Goal: Task Accomplishment & Management: Complete application form

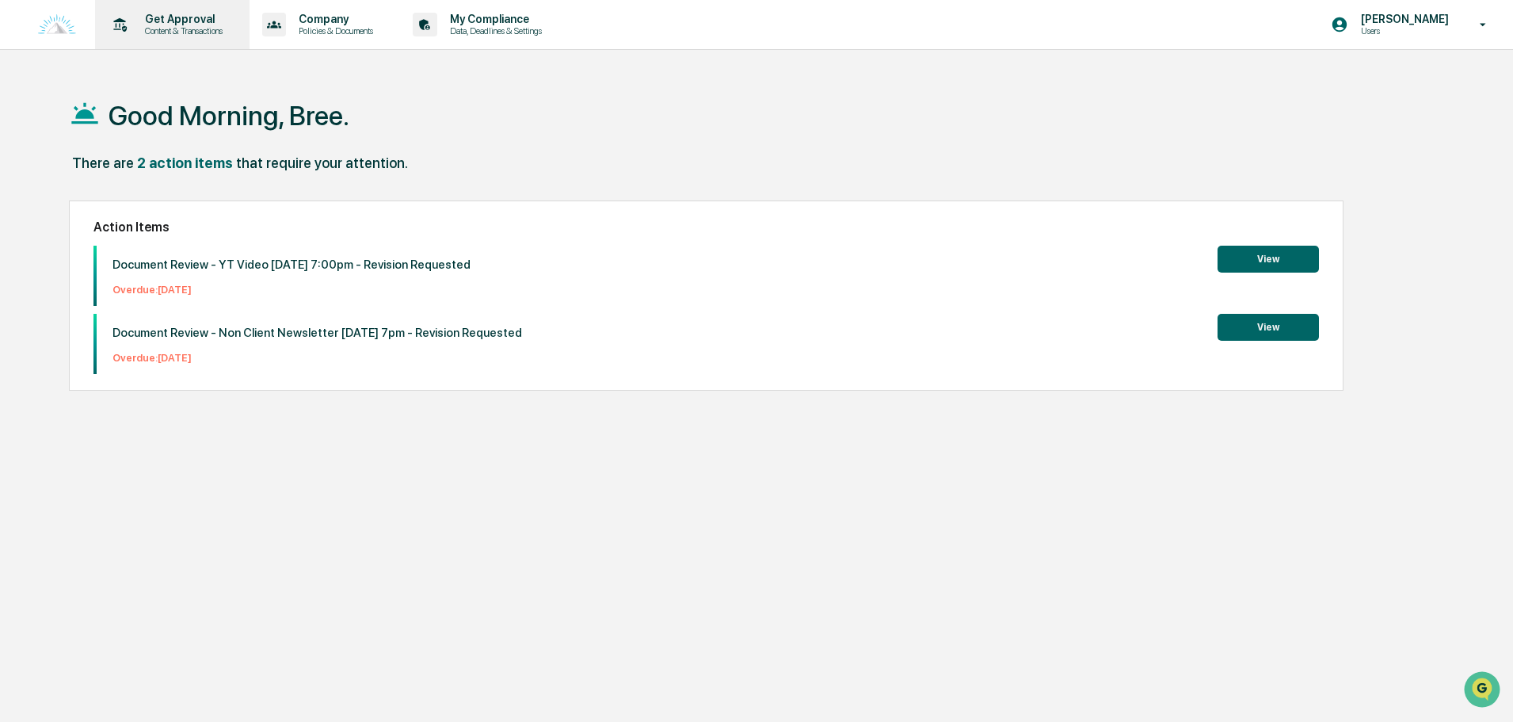
click at [173, 13] on p "Get Approval" at bounding box center [181, 19] width 98 height 13
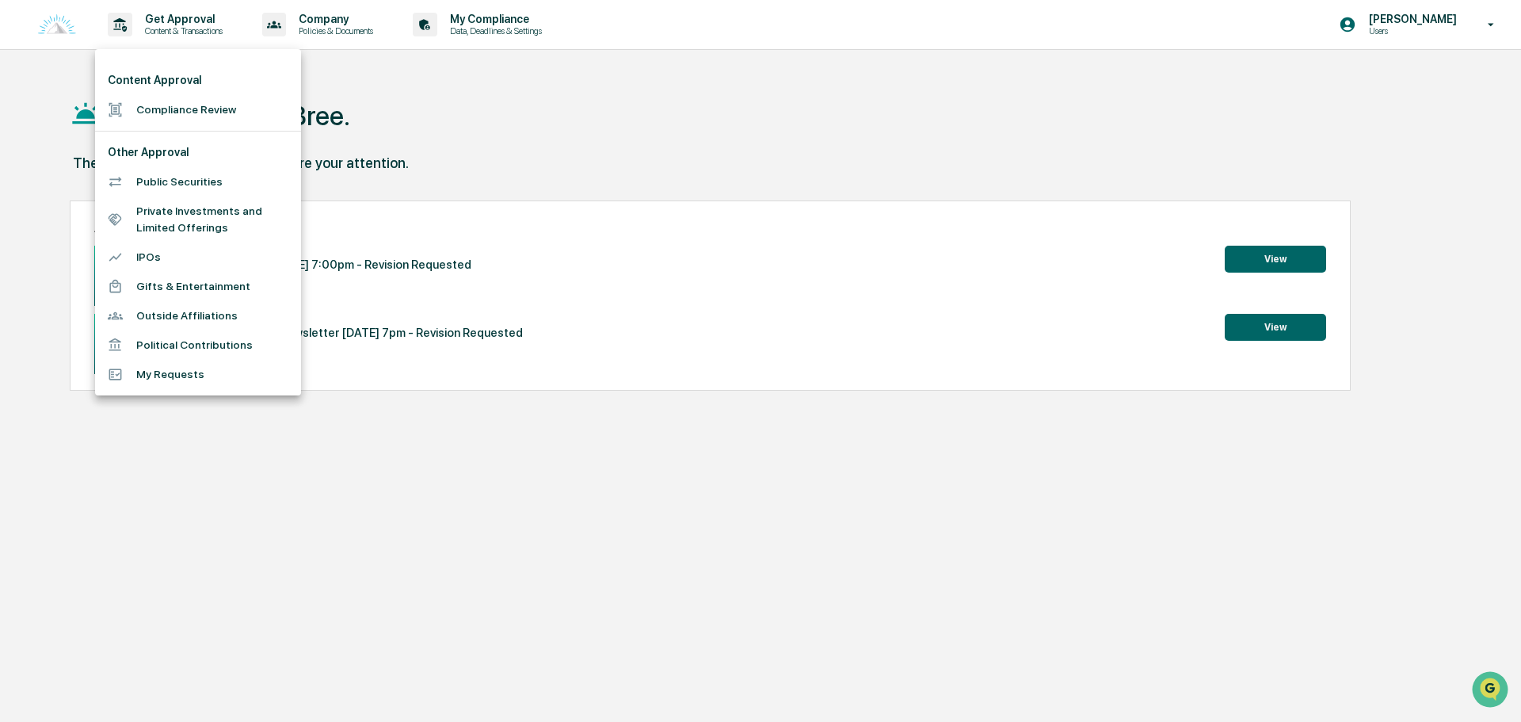
click at [163, 102] on li "Compliance Review" at bounding box center [198, 109] width 206 height 29
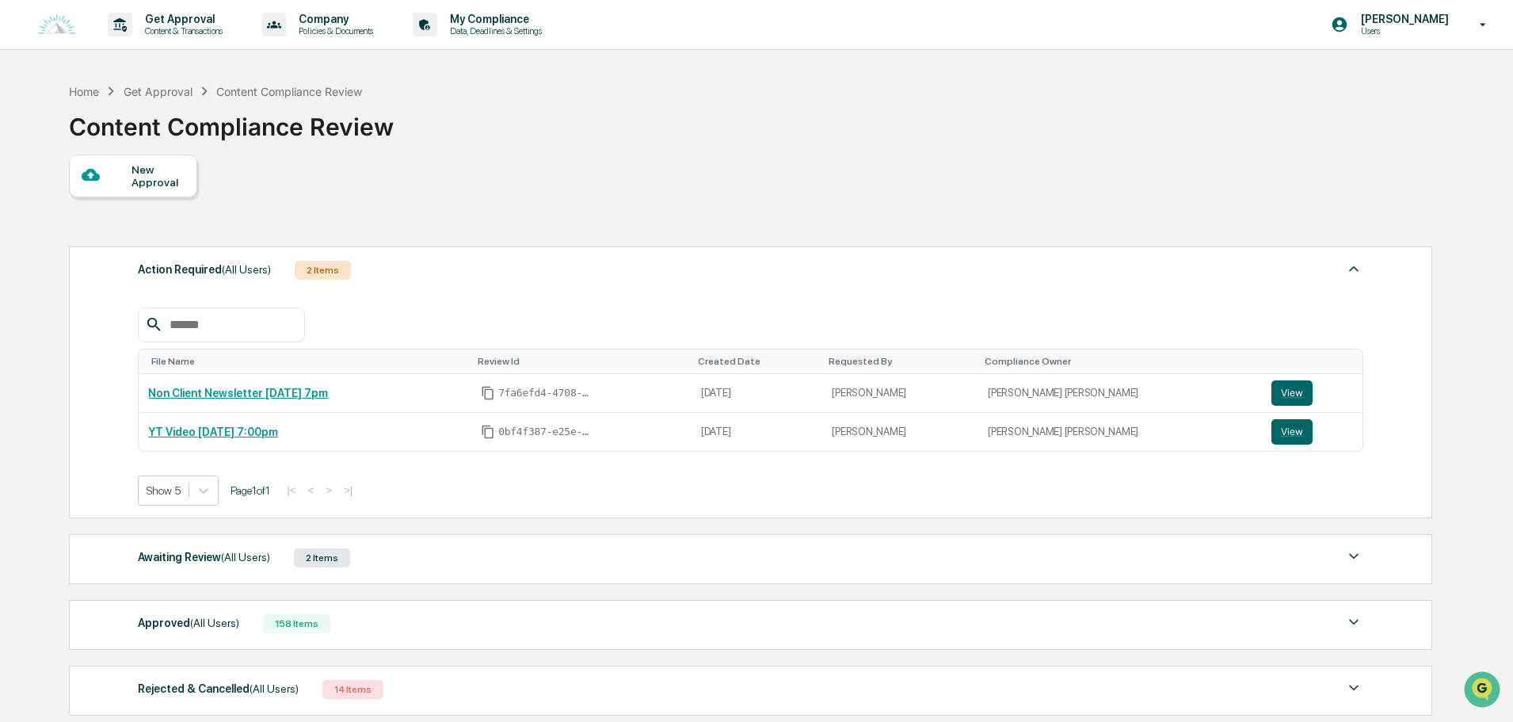
click at [381, 560] on div "Awaiting Review (All Users) 2 Items" at bounding box center [750, 558] width 1225 height 22
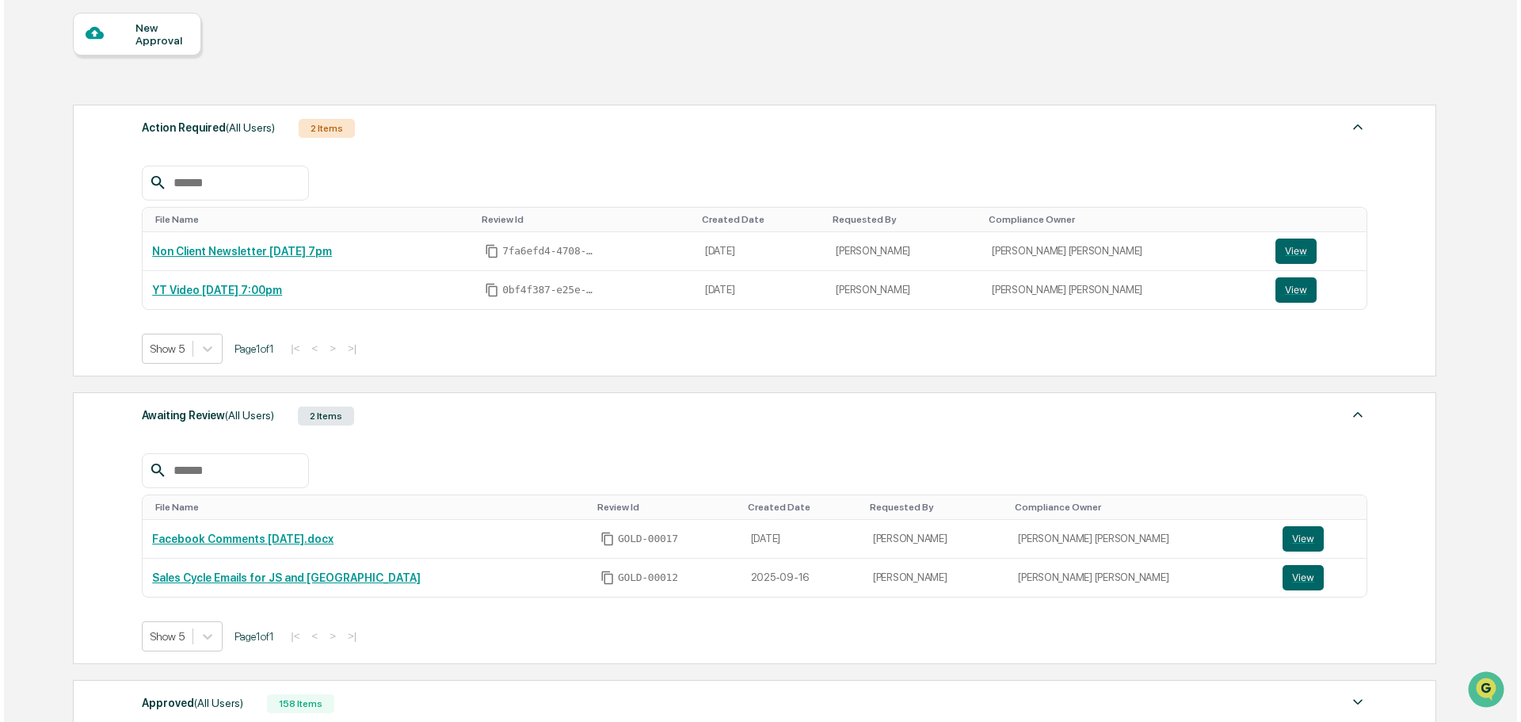
scroll to position [158, 0]
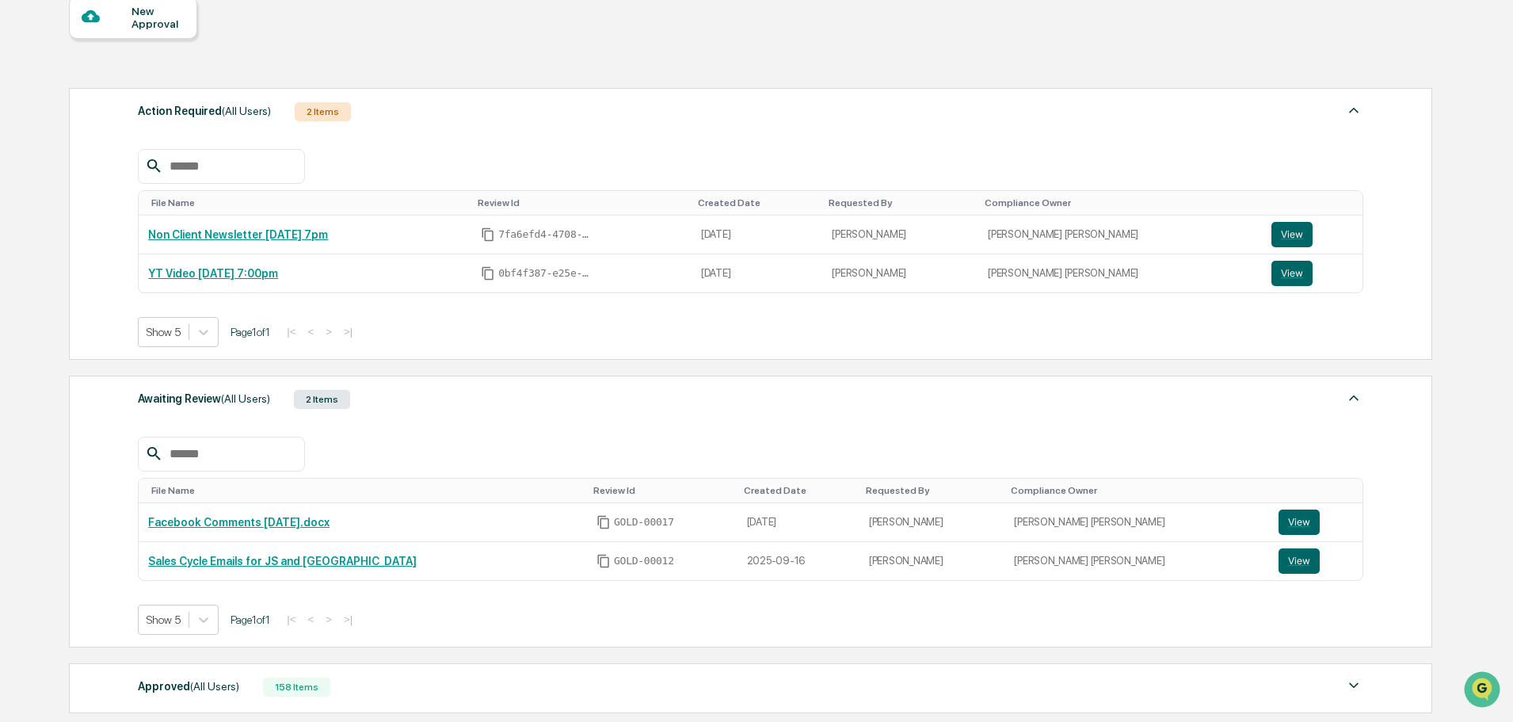
click at [419, 378] on div "Awaiting Review (All Users) 2 Items File Name Review Id Created Date Requested …" at bounding box center [750, 511] width 1363 height 272
click at [147, 8] on div "New Approval" at bounding box center [157, 17] width 53 height 25
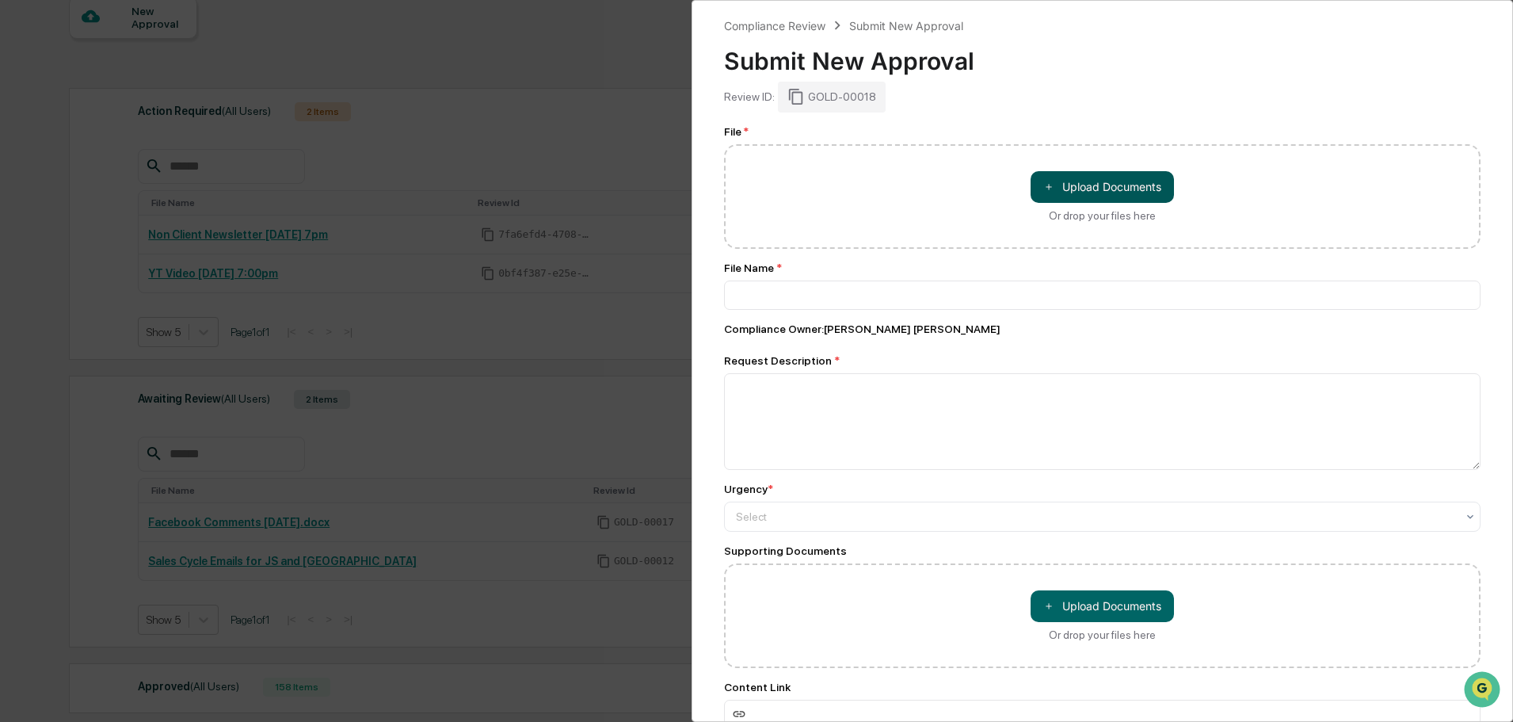
click at [1092, 192] on button "＋ Upload Documents" at bounding box center [1102, 187] width 143 height 32
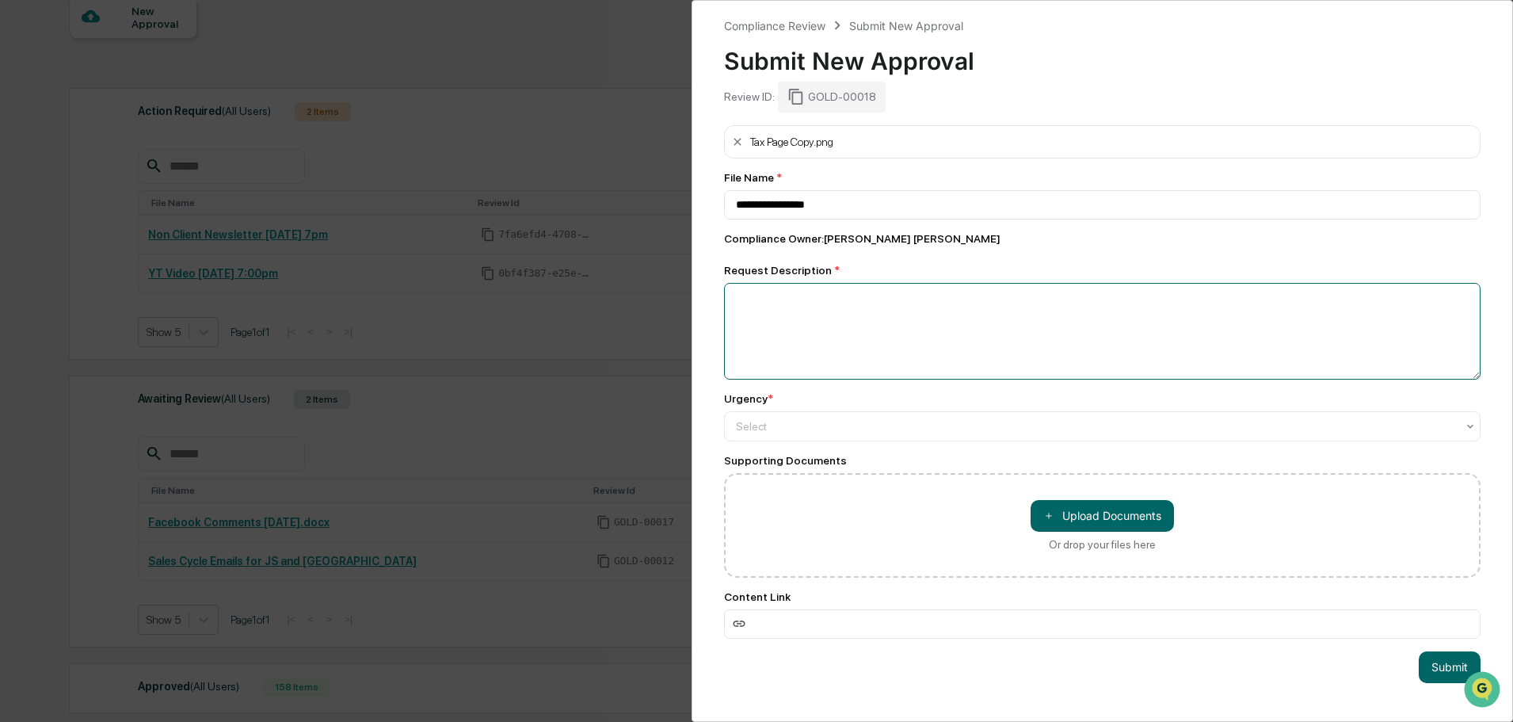
click at [795, 336] on textarea at bounding box center [1102, 331] width 756 height 97
drag, startPoint x: 863, startPoint y: 201, endPoint x: 715, endPoint y: 212, distance: 148.5
click at [715, 212] on div "**********" at bounding box center [1102, 361] width 821 height 722
type input "**********"
click at [809, 323] on textarea at bounding box center [1102, 331] width 756 height 97
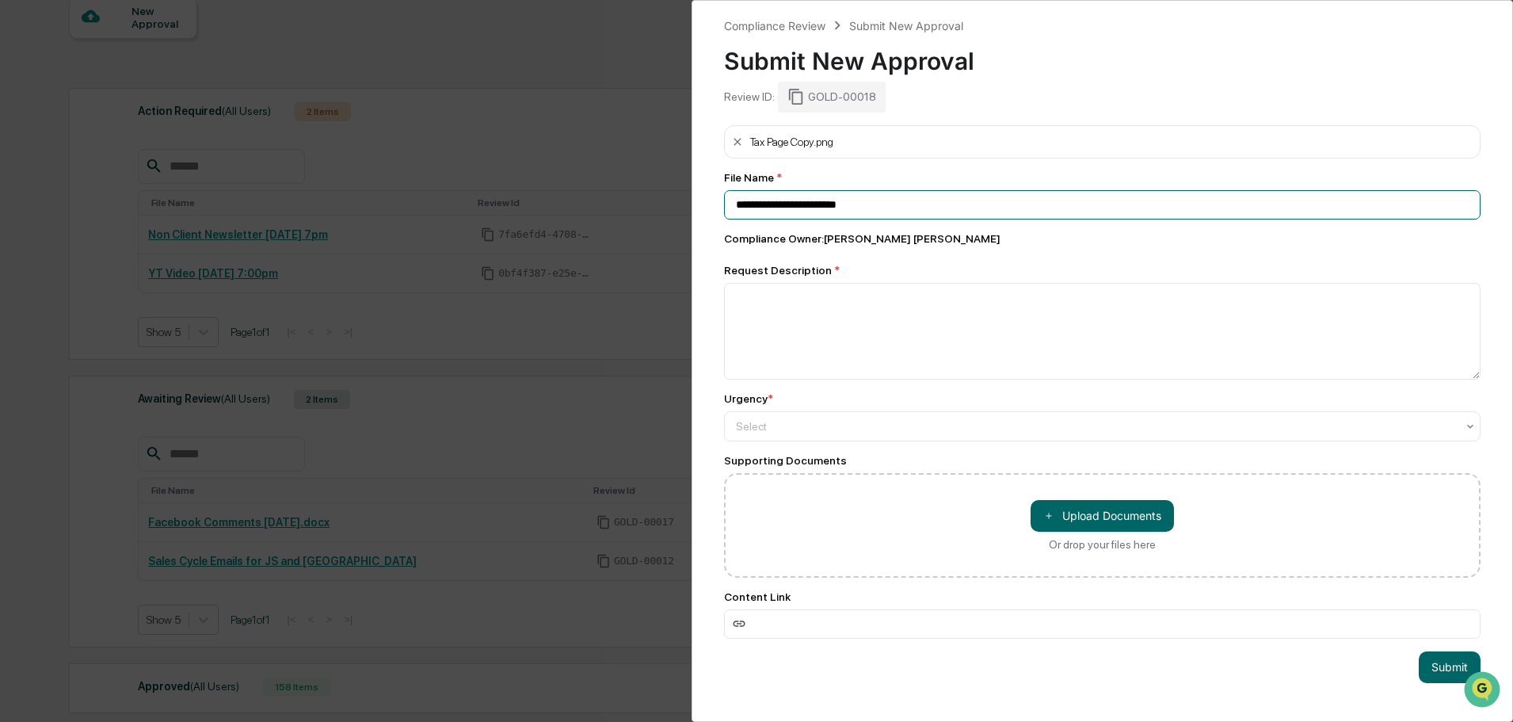
drag, startPoint x: 926, startPoint y: 196, endPoint x: 616, endPoint y: 204, distance: 309.8
click at [616, 204] on div "**********" at bounding box center [756, 361] width 1513 height 722
click at [848, 288] on textarea at bounding box center [1102, 331] width 756 height 97
paste textarea "**********"
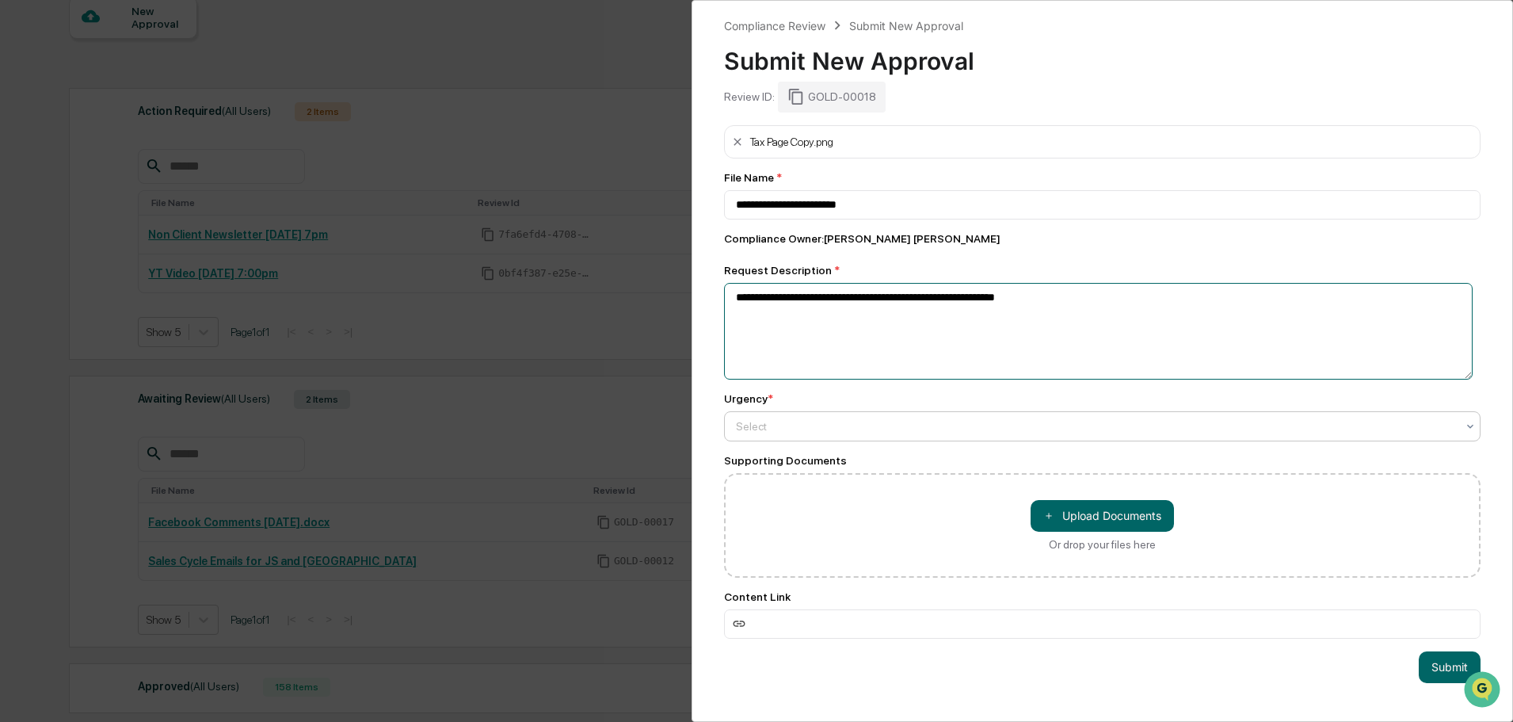
type textarea "**********"
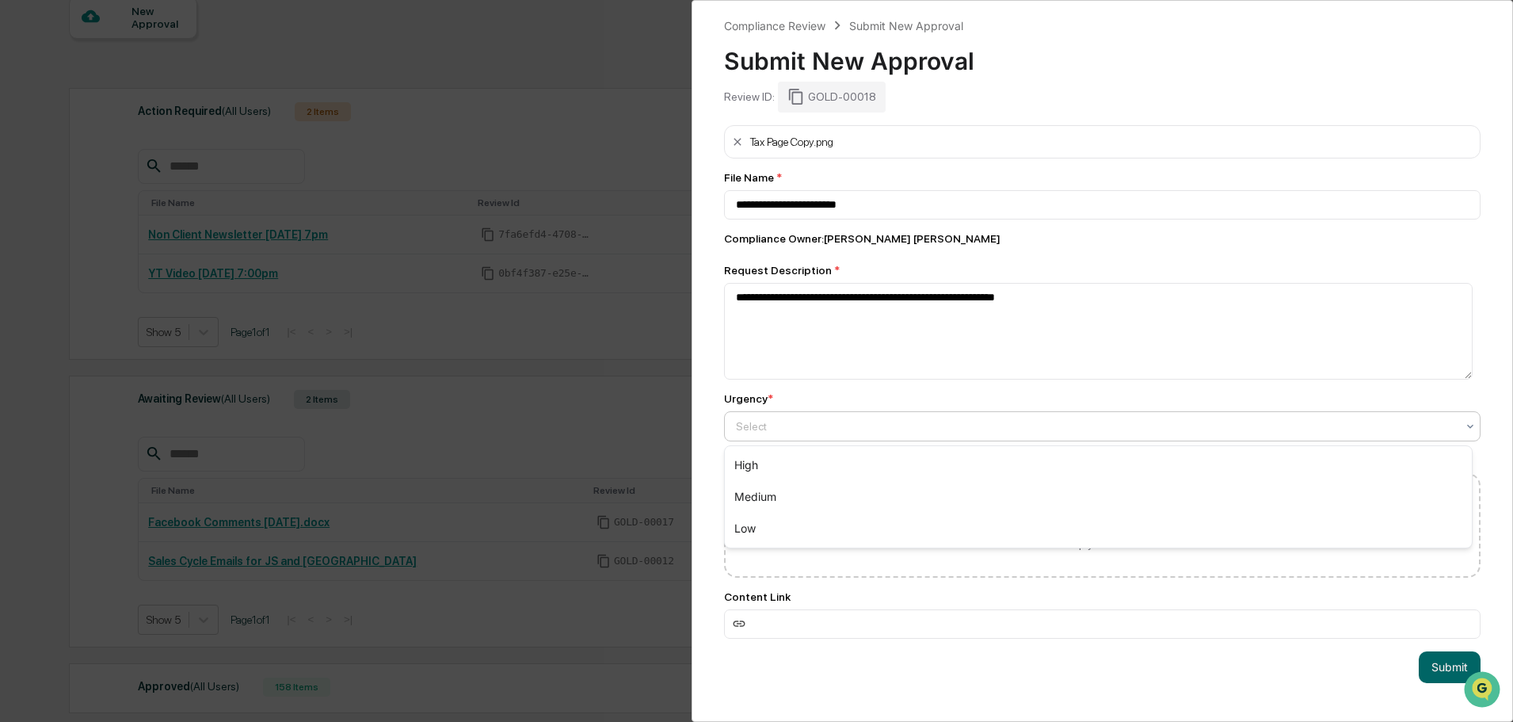
click at [868, 429] on div at bounding box center [1096, 426] width 720 height 16
click at [782, 470] on div "High" at bounding box center [1098, 465] width 747 height 32
click at [1445, 675] on button "Submit" at bounding box center [1450, 667] width 62 height 32
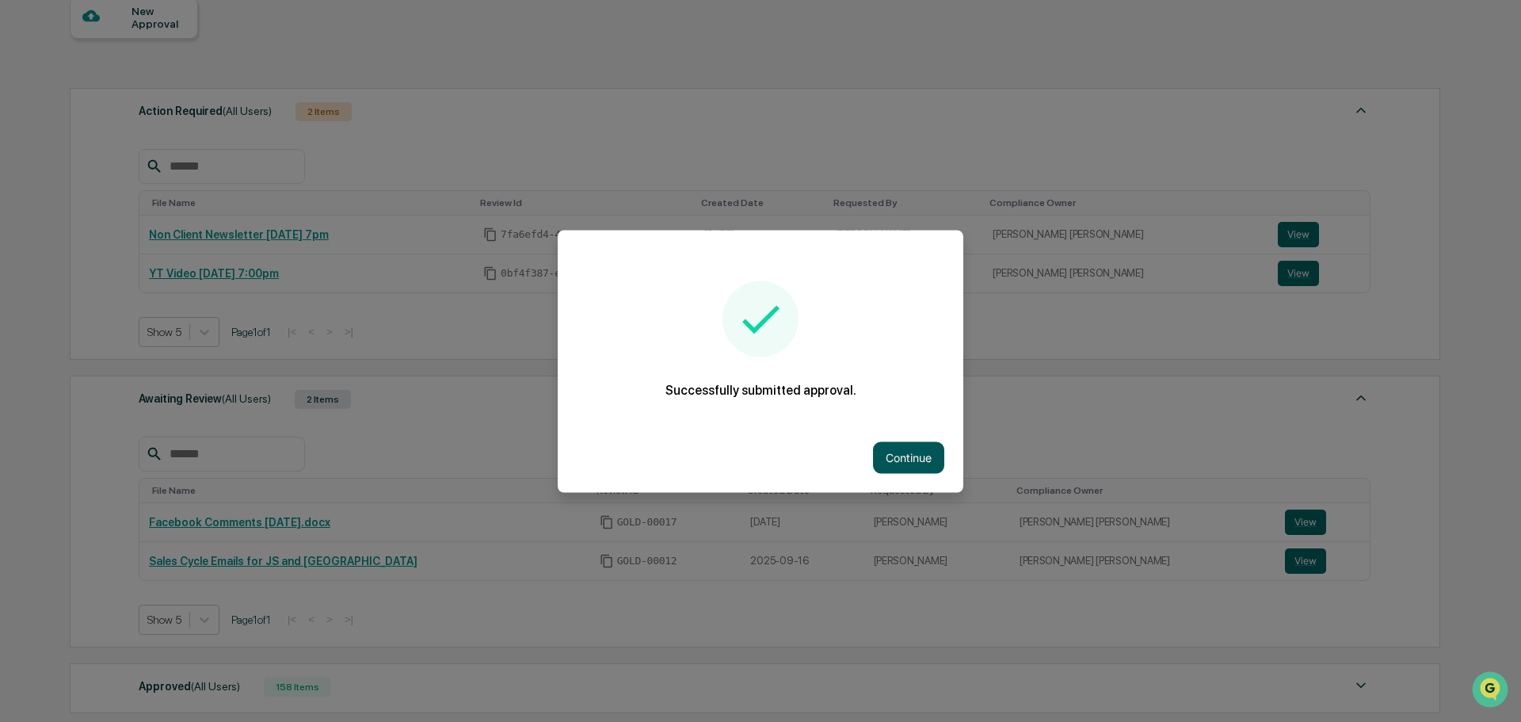
click at [908, 451] on button "Continue" at bounding box center [908, 457] width 71 height 32
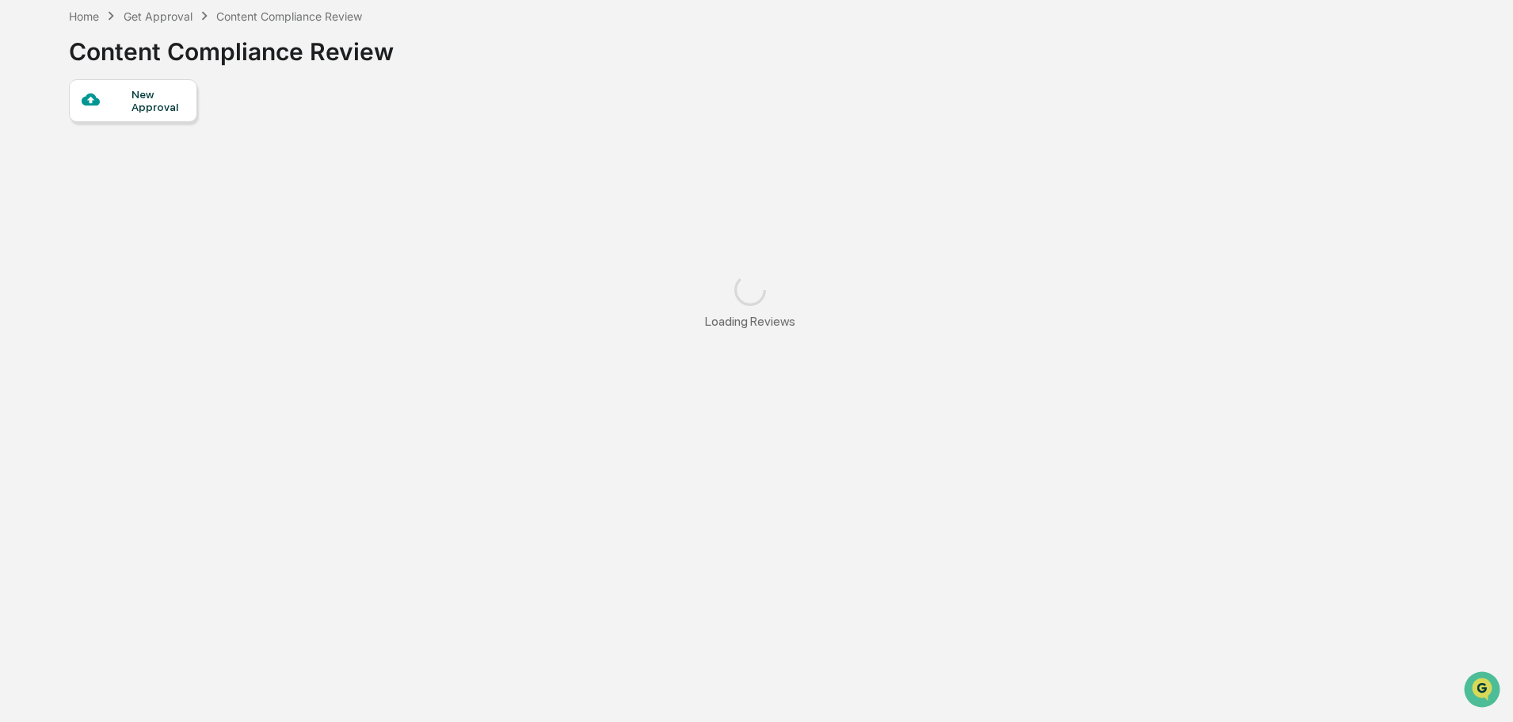
scroll to position [137, 0]
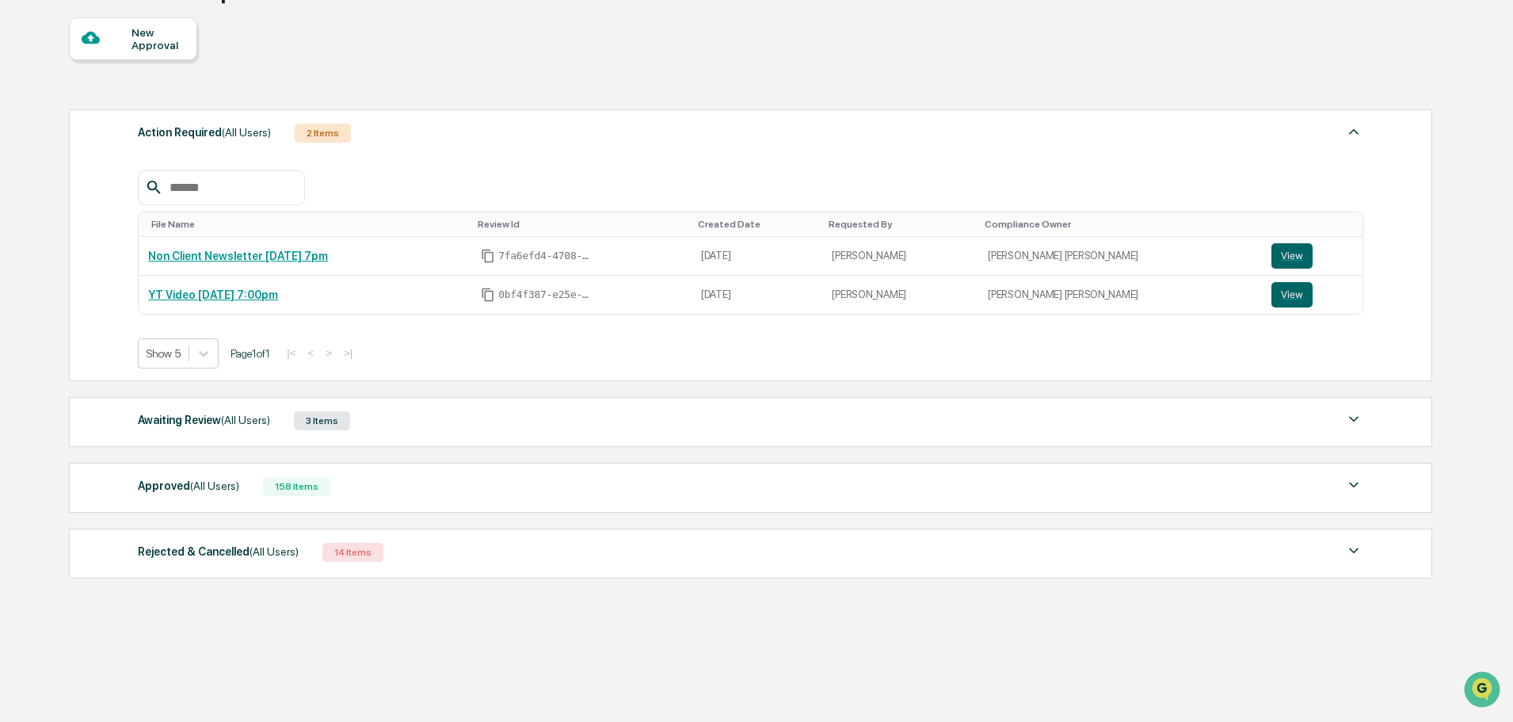
click at [311, 415] on div "3 Items" at bounding box center [322, 420] width 56 height 19
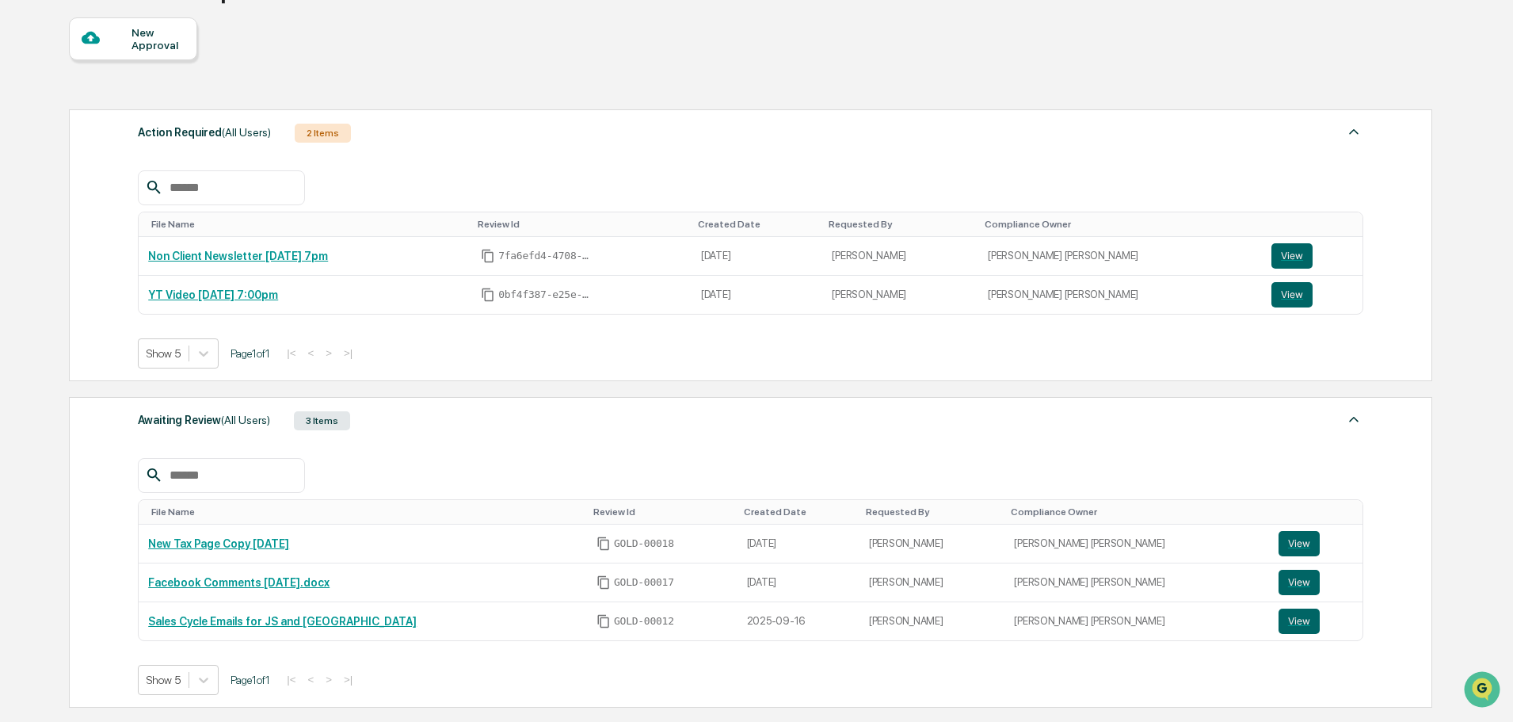
scroll to position [158, 0]
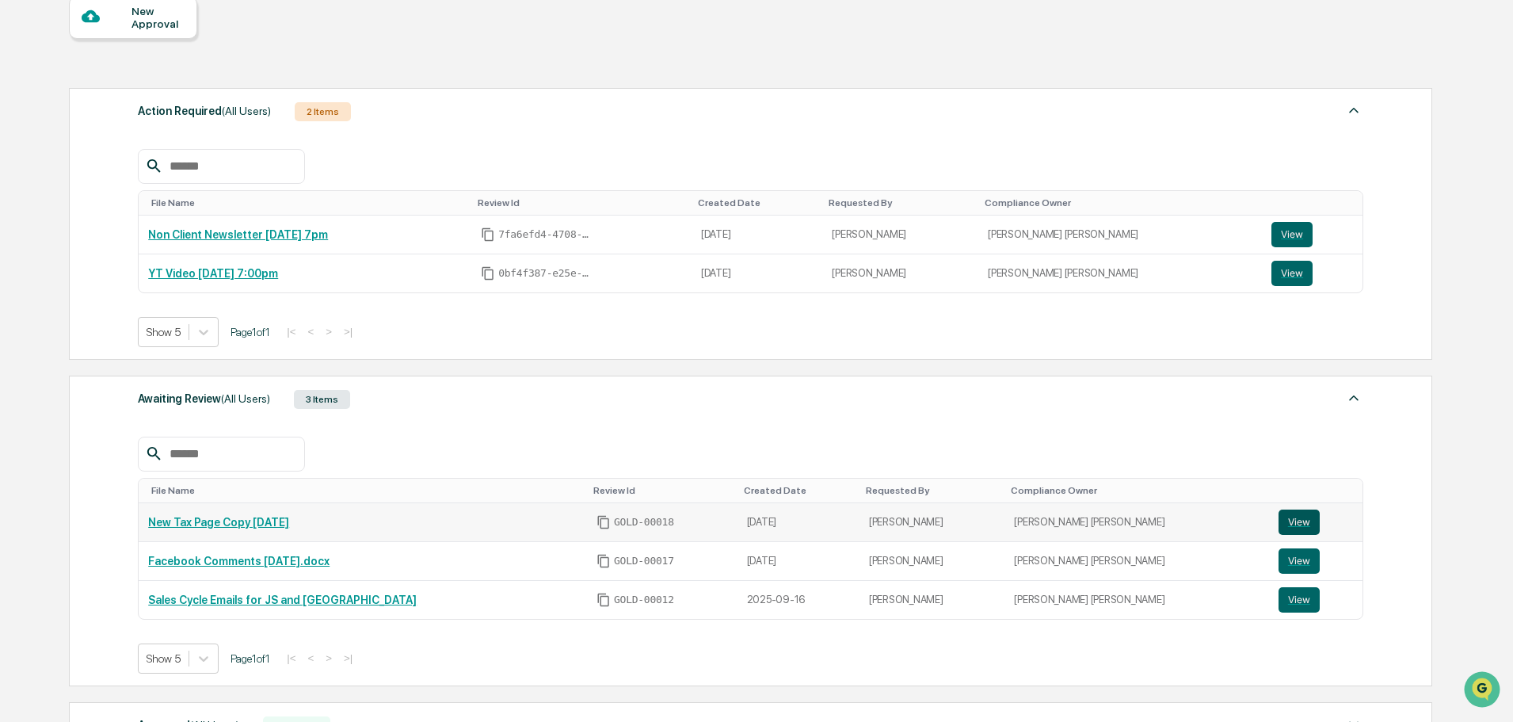
click at [1278, 522] on button "View" at bounding box center [1298, 521] width 41 height 25
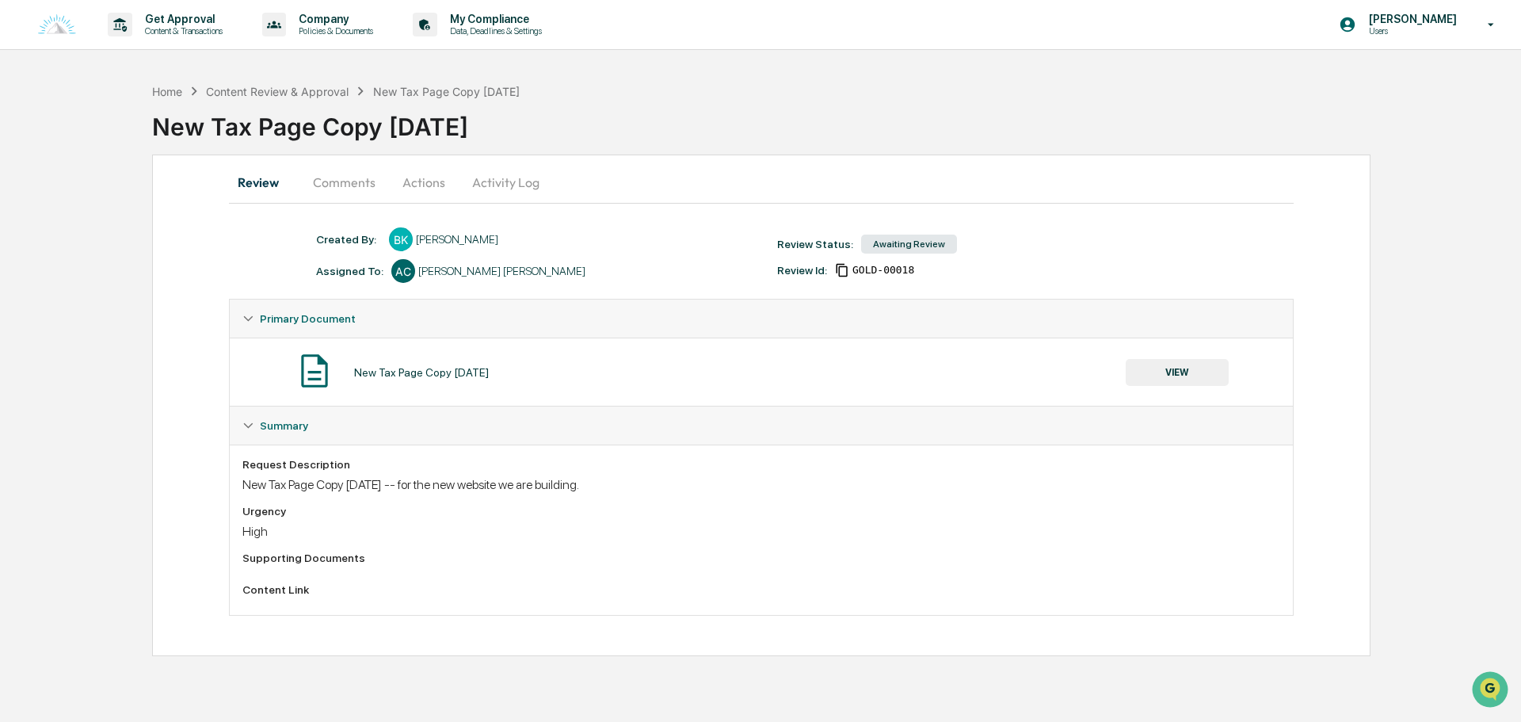
click at [332, 179] on button "Comments" at bounding box center [344, 182] width 88 height 38
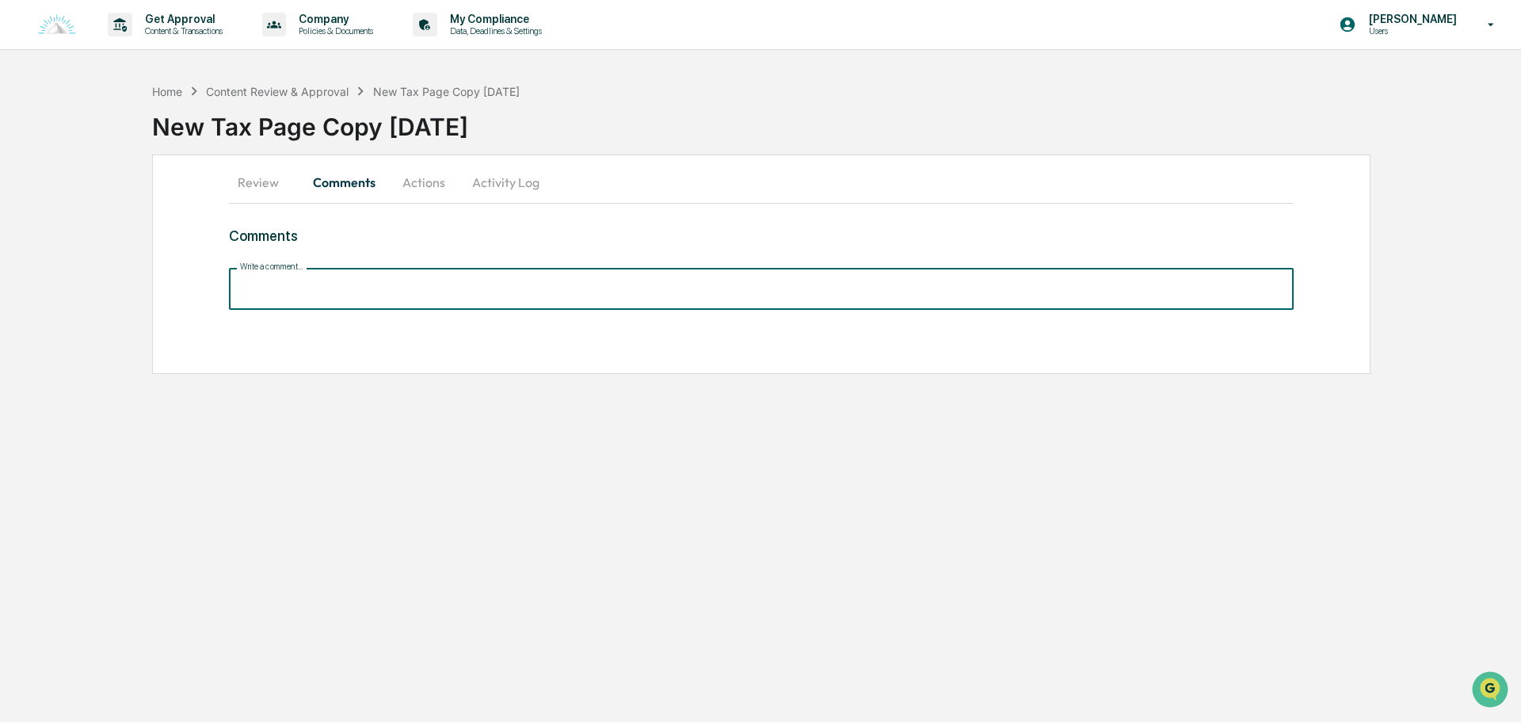
click at [372, 300] on input "Write a comment..." at bounding box center [761, 289] width 1065 height 42
